Goal: Task Accomplishment & Management: Complete application form

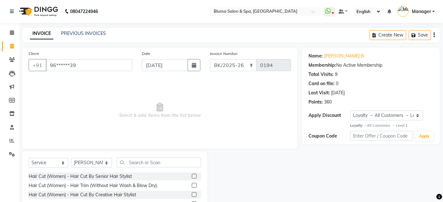
select select "7729"
select select "service"
select select "17128"
select select "1: Object"
drag, startPoint x: 47, startPoint y: 65, endPoint x: 127, endPoint y: 69, distance: 79.6
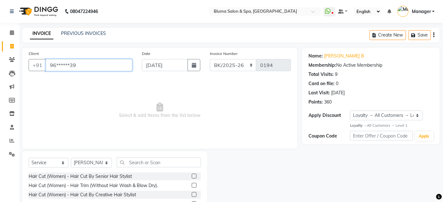
click at [127, 69] on input "96******39" at bounding box center [89, 65] width 87 height 12
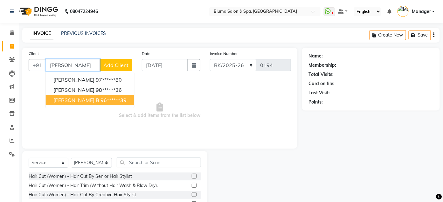
click at [101, 99] on ngb-highlight "96******39" at bounding box center [114, 100] width 26 height 6
type input "96******39"
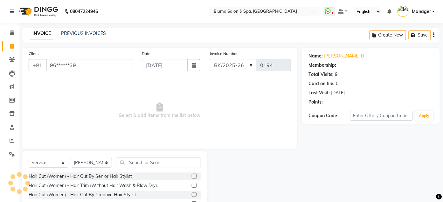
select select "1: Object"
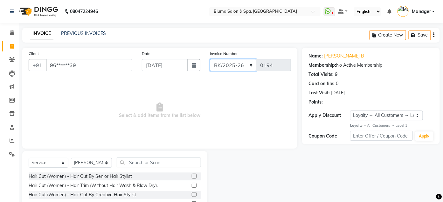
click at [228, 66] on select "ALN/2025-26 AL/2025-26 BKN/2025-26 BK/2025-26 V/2025 V/2025-26" at bounding box center [233, 65] width 47 height 12
click at [210, 59] on select "ALN/2025-26 AL/2025-26 BKN/2025-26 BK/2025-26 V/2025 V/2025-26" at bounding box center [233, 65] width 47 height 12
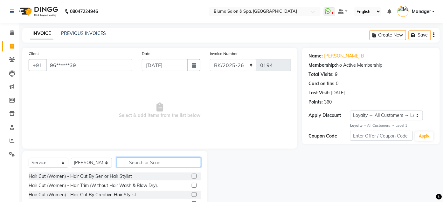
click at [175, 167] on input "text" at bounding box center [159, 163] width 84 height 10
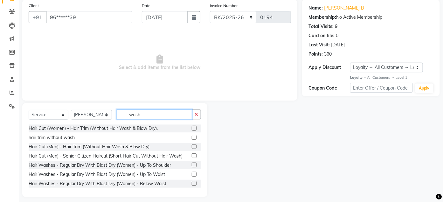
scroll to position [52, 0]
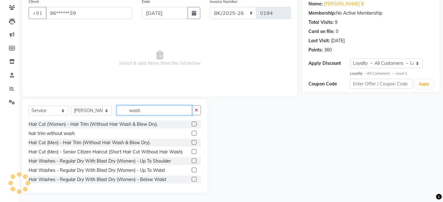
type input "wash"
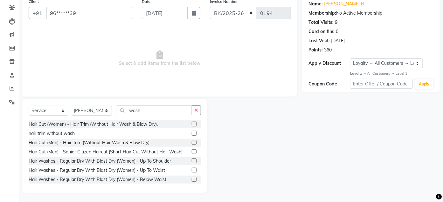
click at [192, 159] on label at bounding box center [194, 161] width 5 height 5
click at [192, 159] on input "checkbox" at bounding box center [194, 161] width 4 height 4
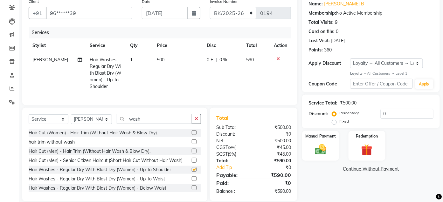
checkbox input "false"
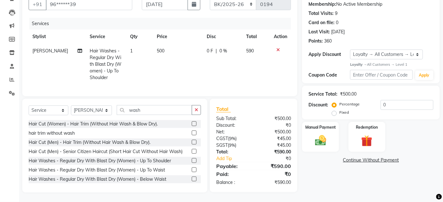
scroll to position [66, 0]
click at [313, 124] on label "Manual Payment" at bounding box center [321, 127] width 32 height 6
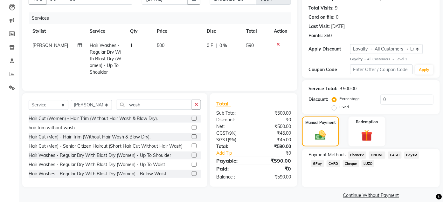
click at [317, 165] on span "GPay" at bounding box center [317, 163] width 13 height 7
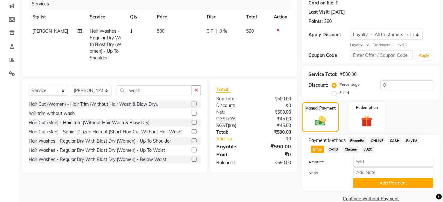
scroll to position [92, 0]
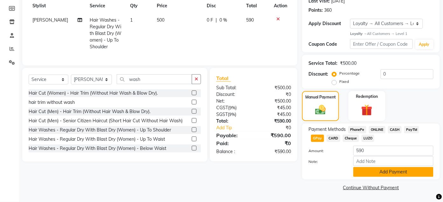
click at [400, 176] on button "Add Payment" at bounding box center [393, 172] width 80 height 10
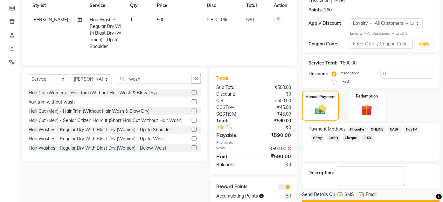
scroll to position [111, 0]
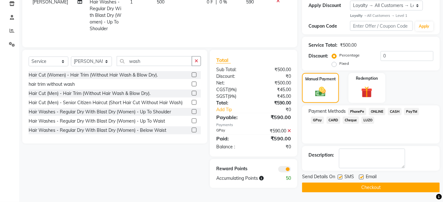
click at [398, 184] on button "Checkout" at bounding box center [371, 188] width 138 height 10
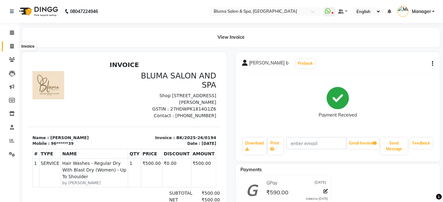
click at [12, 49] on span at bounding box center [11, 46] width 11 height 7
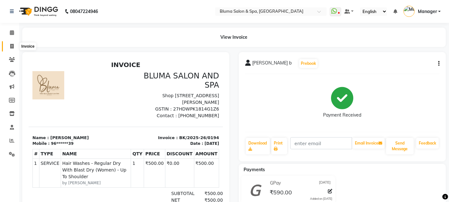
select select "service"
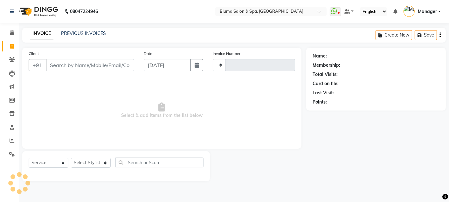
type input "0992"
select select "3653"
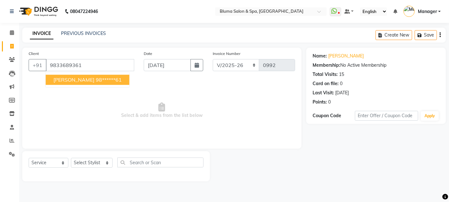
click at [97, 78] on ngb-highlight "98******61" at bounding box center [109, 80] width 26 height 6
type input "98******61"
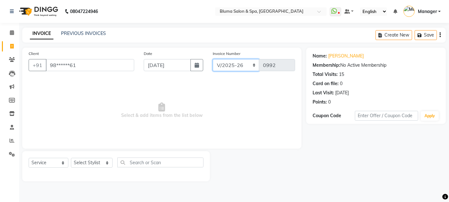
click at [219, 63] on select "ALN/2025-26 AL/2025-26 BKN/2025-26 BK/2025-26 V/2025 V/2025-26" at bounding box center [236, 65] width 47 height 12
select select "7729"
click at [213, 59] on select "ALN/2025-26 AL/2025-26 BKN/2025-26 BK/2025-26 V/2025 V/2025-26" at bounding box center [236, 65] width 47 height 12
type input "0195"
click at [99, 164] on select "Select Stylist Admin Ajay [PERSON_NAME] [PERSON_NAME] [PERSON_NAME] [PERSON_NAM…" at bounding box center [92, 163] width 42 height 10
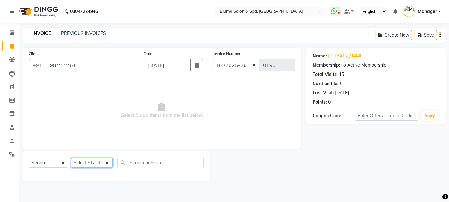
select select "85199"
click at [71, 158] on select "Select Stylist Admin Ajay [PERSON_NAME] [PERSON_NAME] [PERSON_NAME] [PERSON_NAM…" at bounding box center [92, 163] width 42 height 10
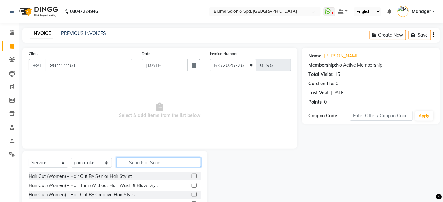
click at [170, 164] on input "text" at bounding box center [159, 163] width 84 height 10
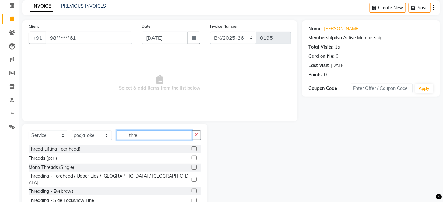
scroll to position [52, 0]
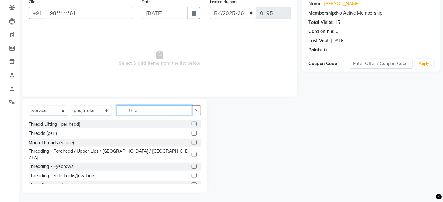
type input "thre"
click at [192, 164] on label at bounding box center [194, 166] width 5 height 5
click at [192, 165] on input "checkbox" at bounding box center [194, 167] width 4 height 4
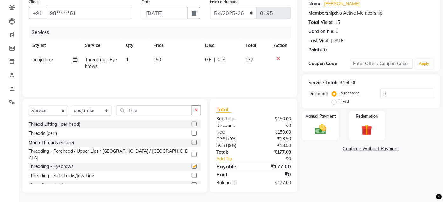
checkbox input "false"
click at [194, 111] on button "button" at bounding box center [196, 111] width 9 height 10
type input "thre"
click at [192, 153] on label at bounding box center [194, 154] width 5 height 5
click at [192, 153] on input "checkbox" at bounding box center [194, 155] width 4 height 4
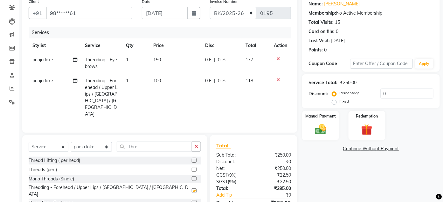
checkbox input "false"
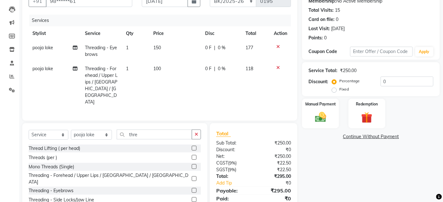
scroll to position [81, 0]
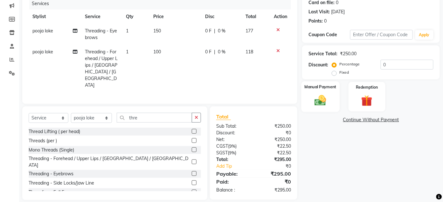
click at [316, 95] on img at bounding box center [320, 100] width 19 height 13
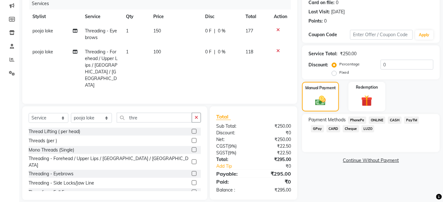
click at [317, 129] on span "GPay" at bounding box center [317, 128] width 13 height 7
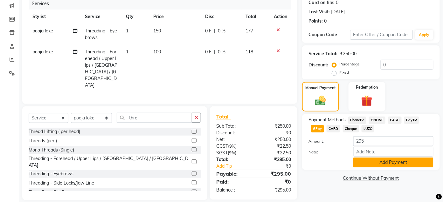
click at [365, 160] on button "Add Payment" at bounding box center [393, 163] width 80 height 10
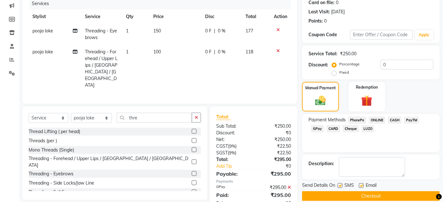
click at [367, 195] on button "Checkout" at bounding box center [371, 196] width 138 height 10
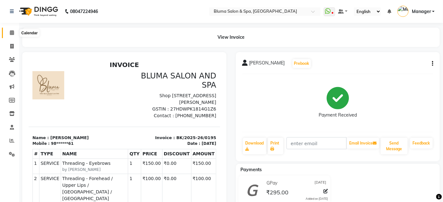
click at [13, 34] on icon at bounding box center [12, 32] width 4 height 5
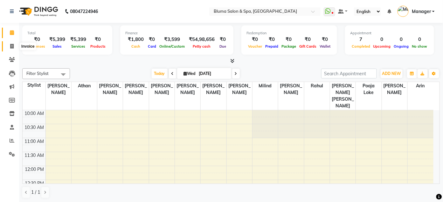
click at [10, 46] on icon at bounding box center [11, 46] width 3 height 5
select select "3653"
select select "service"
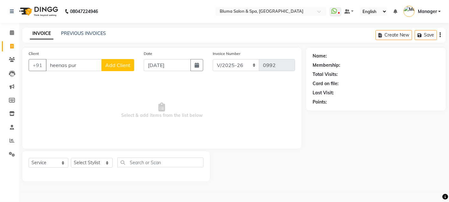
click at [66, 66] on input "heenas pur" at bounding box center [74, 65] width 56 height 12
click at [75, 68] on input "[PERSON_NAME] pur" at bounding box center [74, 65] width 56 height 12
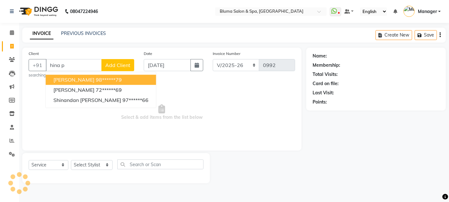
type input "hina pu"
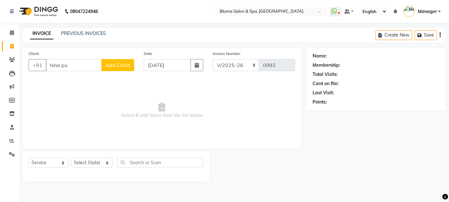
drag, startPoint x: 50, startPoint y: 66, endPoint x: 79, endPoint y: 64, distance: 29.0
click at [79, 64] on input "hina pu" at bounding box center [74, 65] width 56 height 12
click at [66, 65] on input "72259225271" at bounding box center [74, 65] width 56 height 12
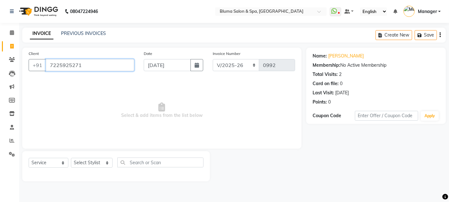
click at [120, 65] on input "7225925271" at bounding box center [90, 65] width 88 height 12
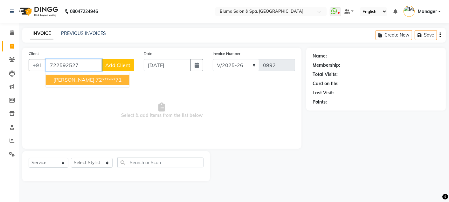
click at [103, 79] on ngb-highlight "72******71" at bounding box center [109, 80] width 26 height 6
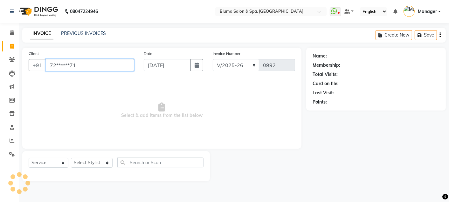
type input "72******71"
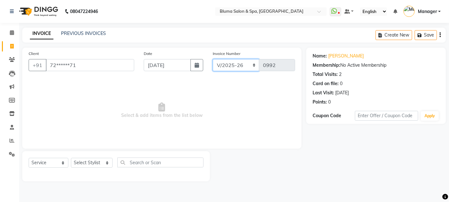
click at [233, 66] on select "ALN/2025-26 AL/2025-26 BKN/2025-26 BK/2025-26 V/2025 V/2025-26" at bounding box center [236, 65] width 47 height 12
select select "7730"
click at [213, 59] on select "ALN/2025-26 AL/2025-26 BKN/2025-26 BK/2025-26 V/2025 V/2025-26" at bounding box center [236, 65] width 47 height 12
type input "0264"
click at [86, 163] on select "Select Stylist Admin Ajay [PERSON_NAME] [PERSON_NAME] [PERSON_NAME] [PERSON_NAM…" at bounding box center [92, 163] width 42 height 10
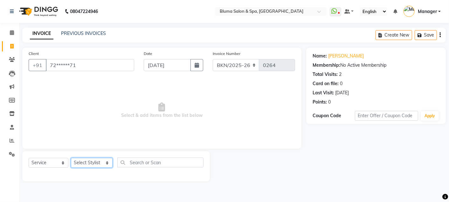
select select "85199"
click at [71, 158] on select "Select Stylist Admin Ajay [PERSON_NAME] [PERSON_NAME] [PERSON_NAME] [PERSON_NAM…" at bounding box center [92, 163] width 42 height 10
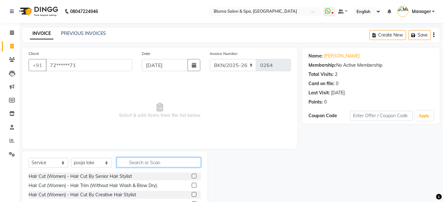
click at [150, 160] on input "text" at bounding box center [159, 163] width 84 height 10
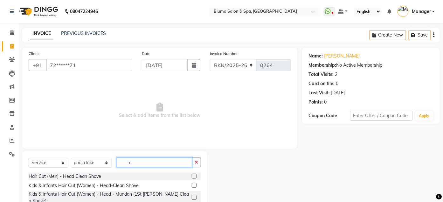
type input "c"
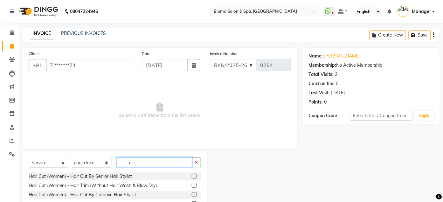
type input "o3"
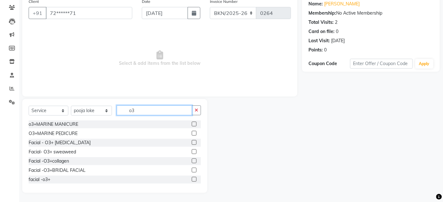
drag, startPoint x: 127, startPoint y: 110, endPoint x: 144, endPoint y: 114, distance: 17.5
click at [144, 114] on input "o3" at bounding box center [154, 111] width 75 height 10
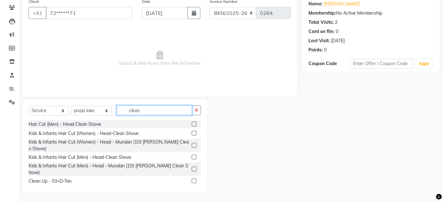
type input "clean"
click at [192, 179] on label at bounding box center [194, 181] width 5 height 5
click at [192, 179] on input "checkbox" at bounding box center [194, 181] width 4 height 4
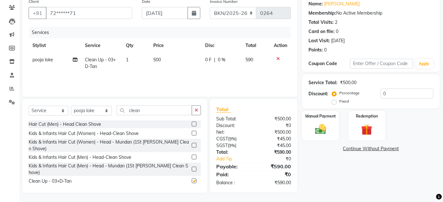
checkbox input "false"
click at [278, 57] on icon at bounding box center [277, 59] width 3 height 4
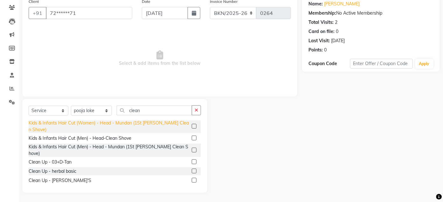
scroll to position [28, 0]
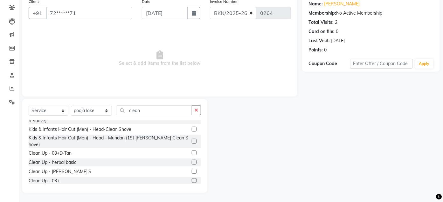
click at [192, 178] on label at bounding box center [194, 180] width 5 height 5
click at [192, 179] on input "checkbox" at bounding box center [194, 181] width 4 height 4
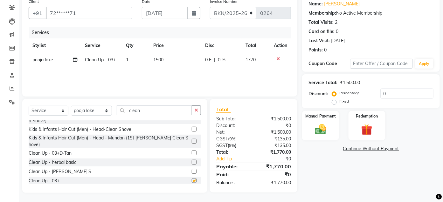
checkbox input "false"
click at [158, 59] on span "1500" at bounding box center [159, 60] width 10 height 6
select select "85199"
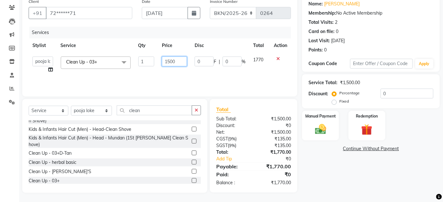
click at [170, 62] on input "1500" at bounding box center [174, 62] width 25 height 10
type input "1300"
click at [262, 73] on div "Services Stylist Service Qty Price Disc Total Action Admin Ajay [PERSON_NAME] […" at bounding box center [160, 59] width 262 height 64
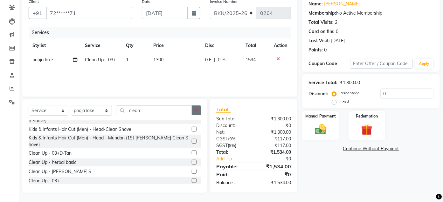
click at [198, 112] on icon "button" at bounding box center [196, 110] width 3 height 4
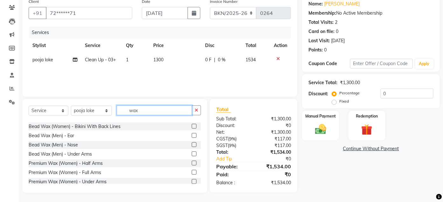
scroll to position [83, 0]
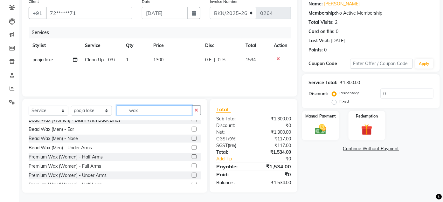
type input "wax"
click at [192, 164] on label at bounding box center [194, 166] width 5 height 5
click at [192, 164] on input "checkbox" at bounding box center [194, 166] width 4 height 4
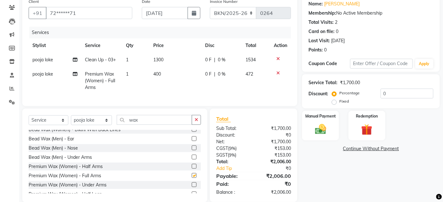
checkbox input "false"
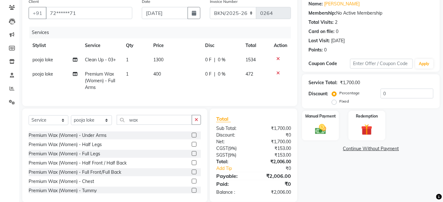
scroll to position [126, 0]
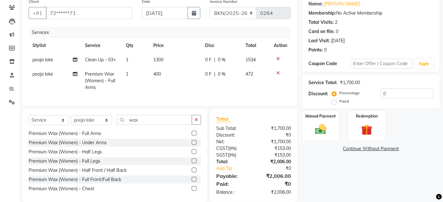
click at [192, 161] on label at bounding box center [194, 161] width 5 height 5
click at [192, 161] on input "checkbox" at bounding box center [194, 161] width 4 height 4
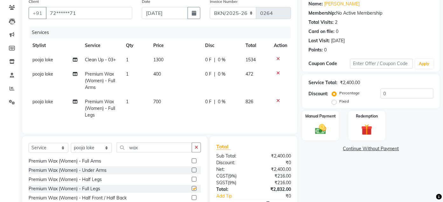
checkbox input "false"
click at [192, 170] on label at bounding box center [194, 170] width 5 height 5
click at [192, 170] on input "checkbox" at bounding box center [194, 171] width 4 height 4
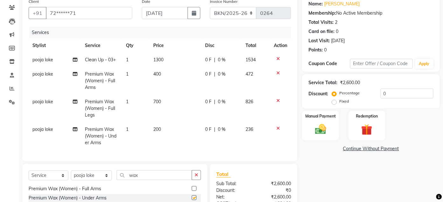
checkbox input "false"
click at [156, 103] on span "700" at bounding box center [158, 102] width 8 height 6
select select "85199"
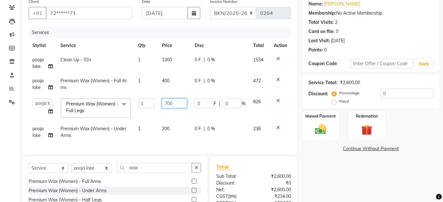
click at [168, 104] on input "700" at bounding box center [174, 104] width 25 height 10
type input "400"
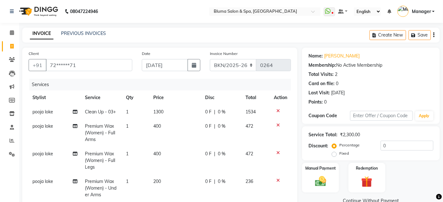
click at [434, 35] on icon "button" at bounding box center [434, 35] width 1 height 0
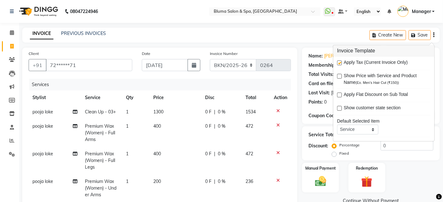
click at [340, 62] on label at bounding box center [339, 63] width 5 height 5
click at [340, 62] on input "checkbox" at bounding box center [339, 63] width 4 height 4
checkbox input "false"
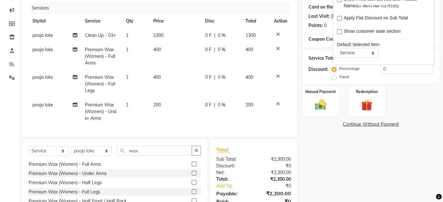
scroll to position [121, 0]
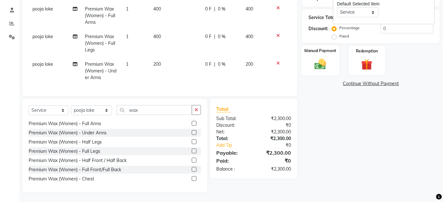
click at [316, 67] on img at bounding box center [320, 64] width 19 height 13
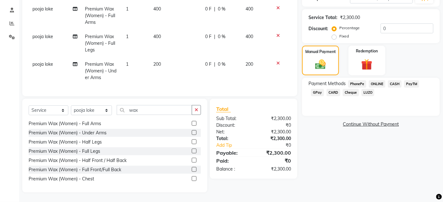
click at [399, 81] on span "CASH" at bounding box center [395, 83] width 14 height 7
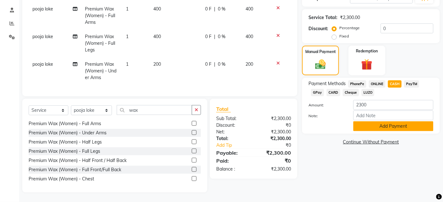
click at [386, 125] on button "Add Payment" at bounding box center [393, 127] width 80 height 10
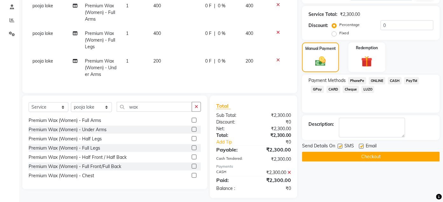
click at [339, 147] on label at bounding box center [340, 146] width 5 height 5
click at [339, 147] on input "checkbox" at bounding box center [340, 147] width 4 height 4
checkbox input "false"
click at [362, 146] on label at bounding box center [361, 146] width 5 height 5
click at [362, 146] on input "checkbox" at bounding box center [361, 147] width 4 height 4
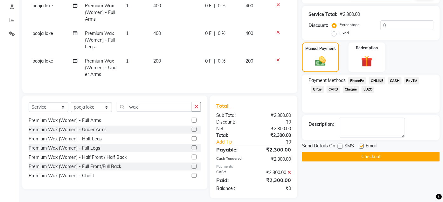
checkbox input "false"
click at [364, 155] on button "Checkout" at bounding box center [371, 157] width 138 height 10
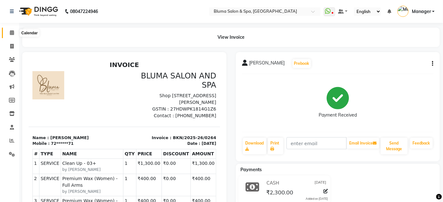
click at [9, 36] on span at bounding box center [11, 32] width 11 height 7
